Goal: Task Accomplishment & Management: Manage account settings

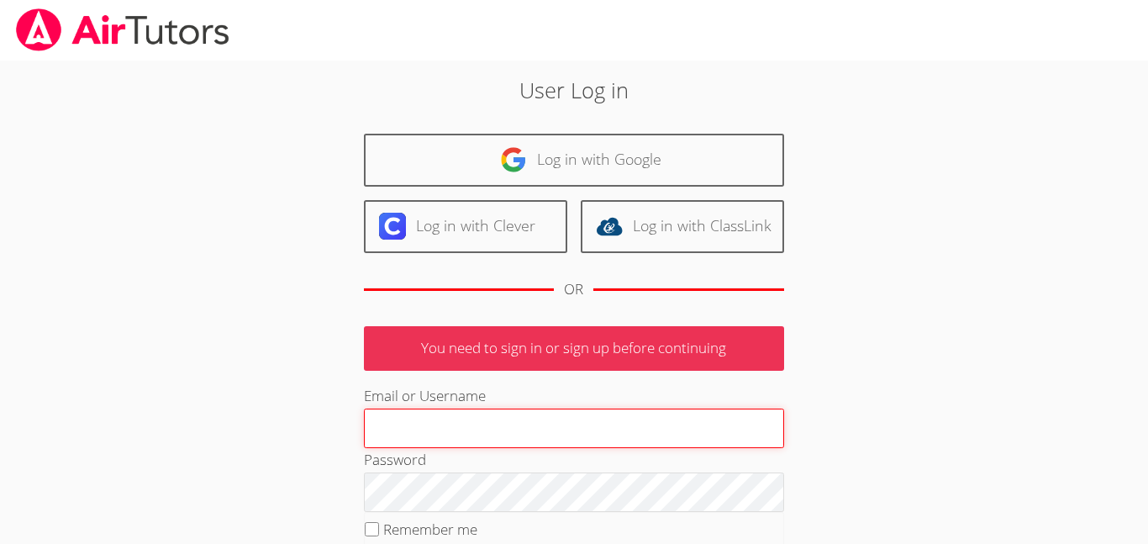
type input "[EMAIL_ADDRESS][DOMAIN_NAME]"
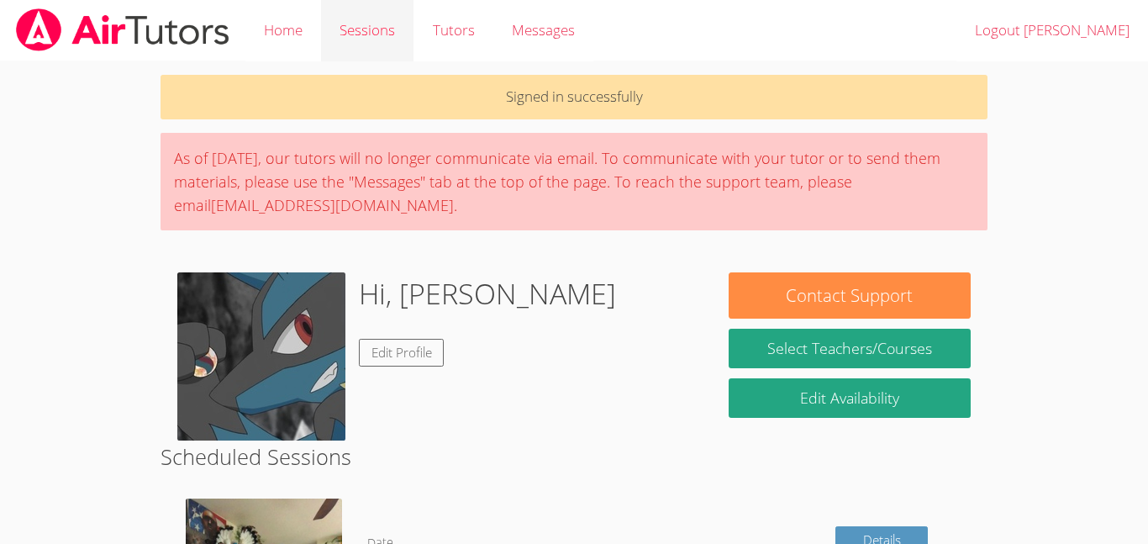
click at [351, 24] on link "Sessions" at bounding box center [367, 30] width 92 height 61
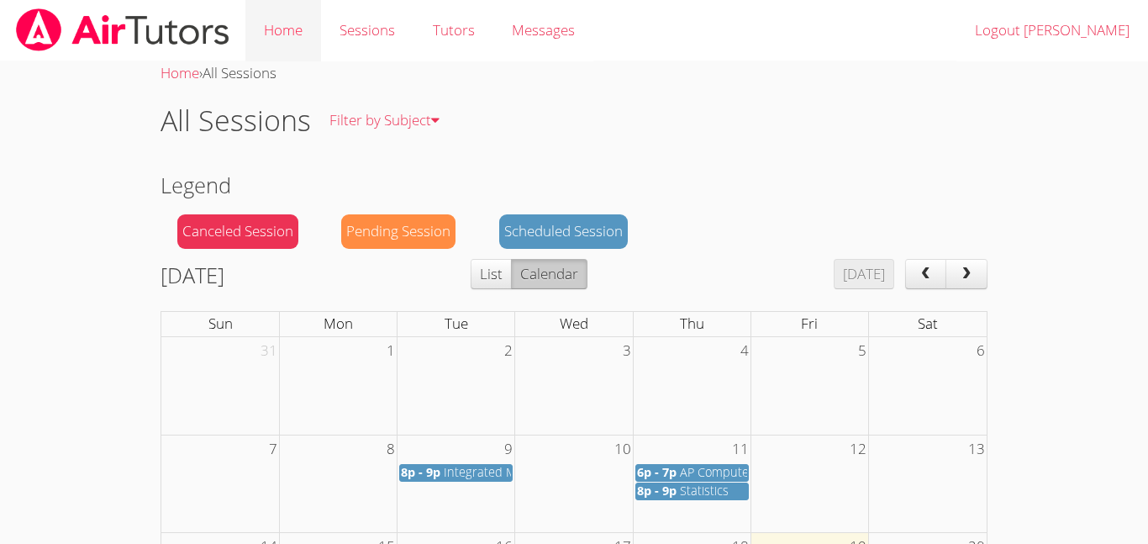
click at [277, 45] on link "Home" at bounding box center [283, 30] width 76 height 61
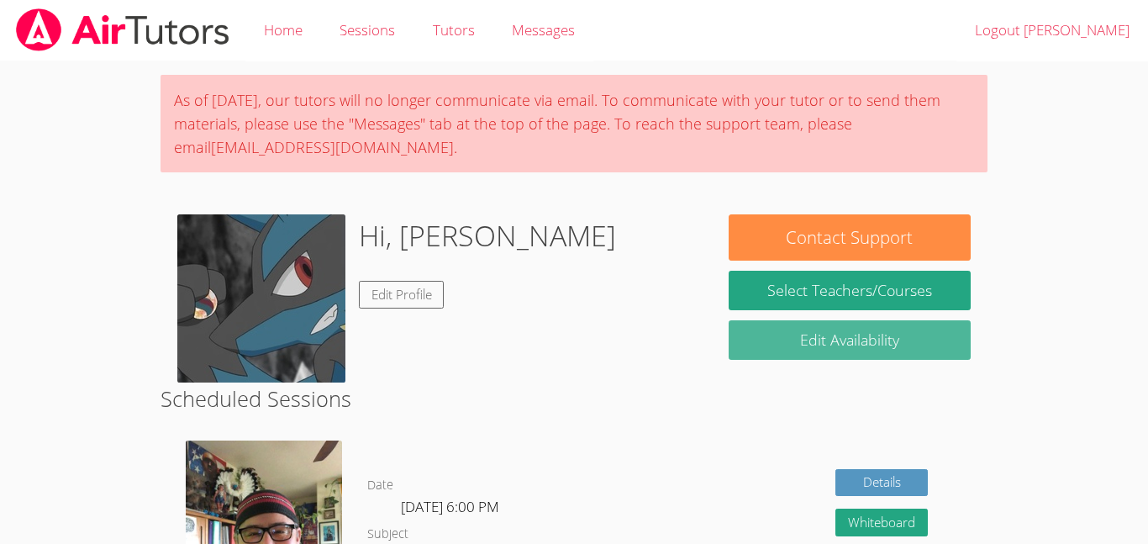
click at [795, 342] on link "Edit Availability" at bounding box center [850, 340] width 242 height 40
